Goal: Check status

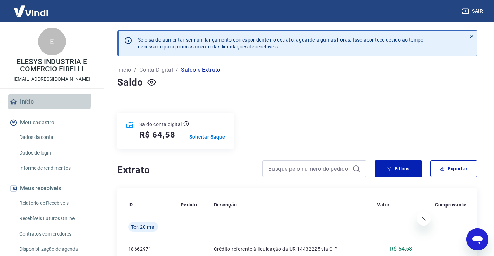
click at [20, 100] on link "Início" at bounding box center [51, 101] width 87 height 15
